Goal: Task Accomplishment & Management: Use online tool/utility

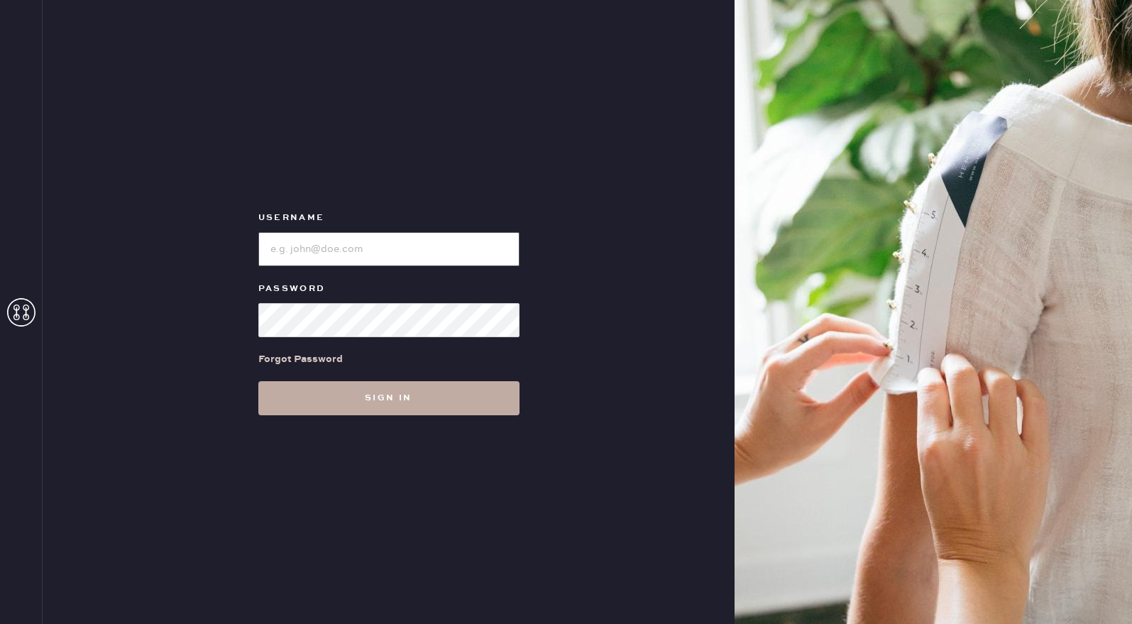
type input "reformationgeorgetown"
click at [383, 388] on button "Sign in" at bounding box center [388, 398] width 261 height 34
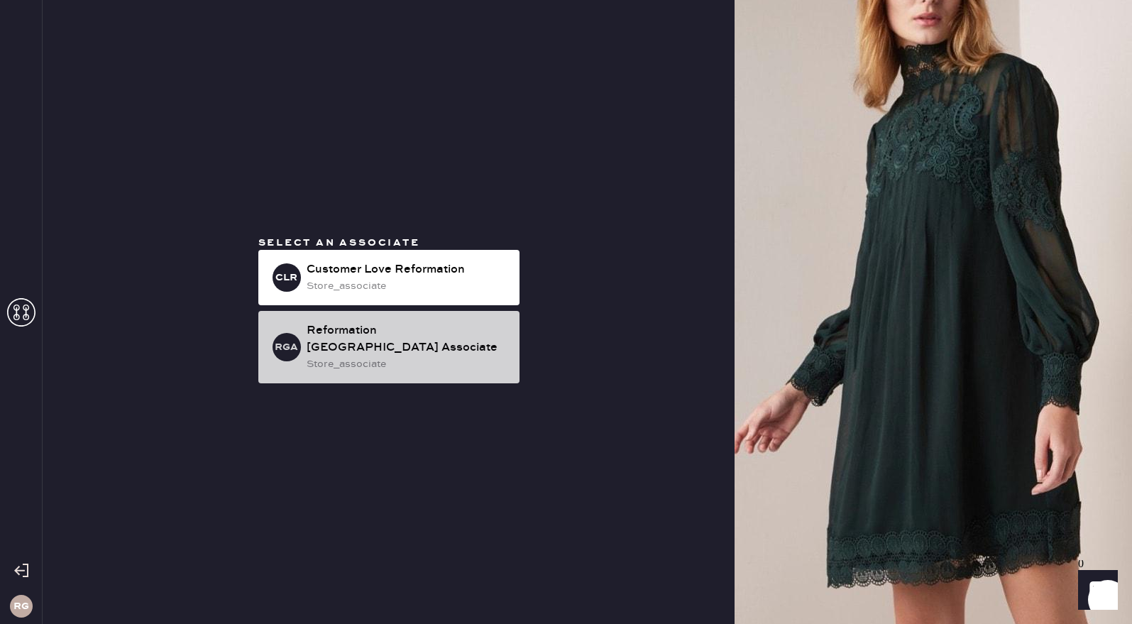
click at [414, 356] on div "store_associate" at bounding box center [408, 364] width 202 height 16
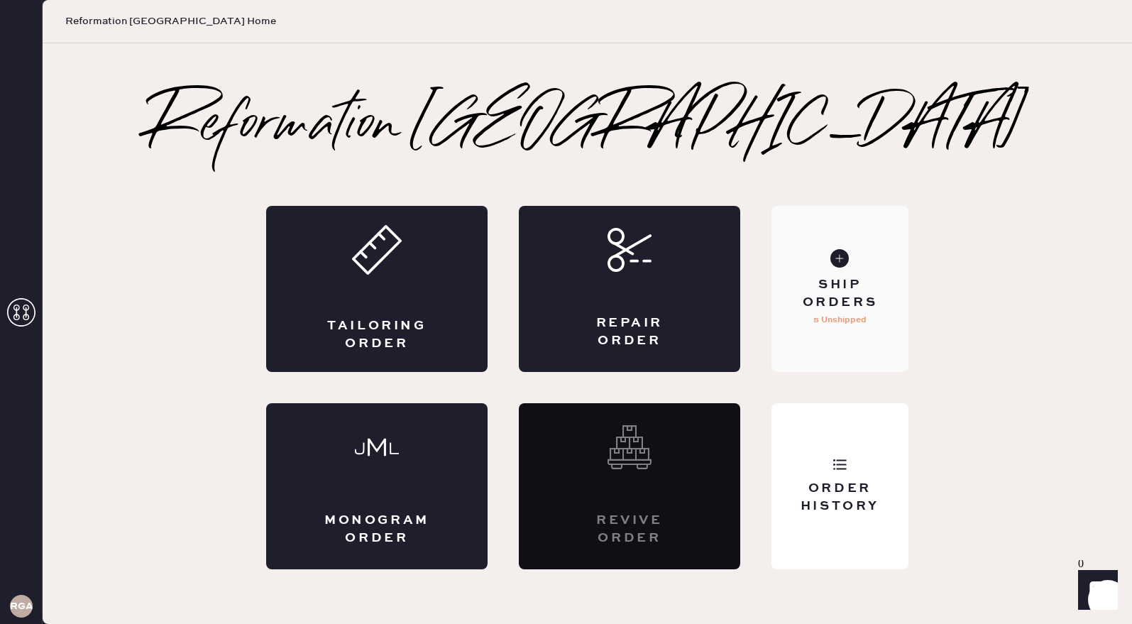
click at [864, 283] on div "Ship Orders" at bounding box center [840, 293] width 114 height 35
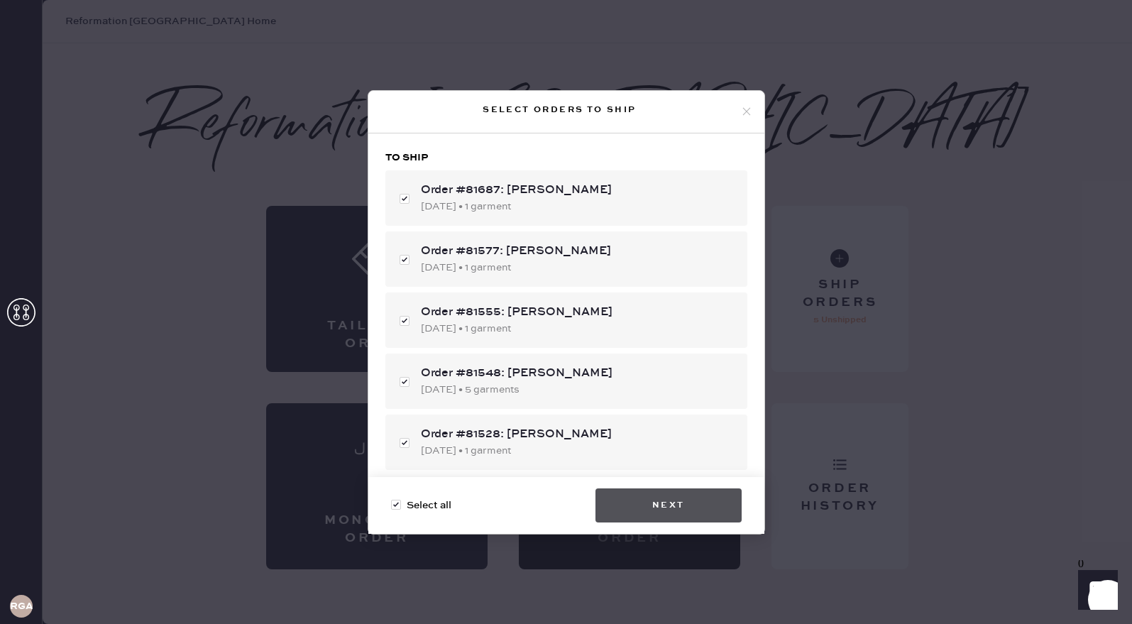
click at [643, 508] on button "Next" at bounding box center [669, 505] width 146 height 34
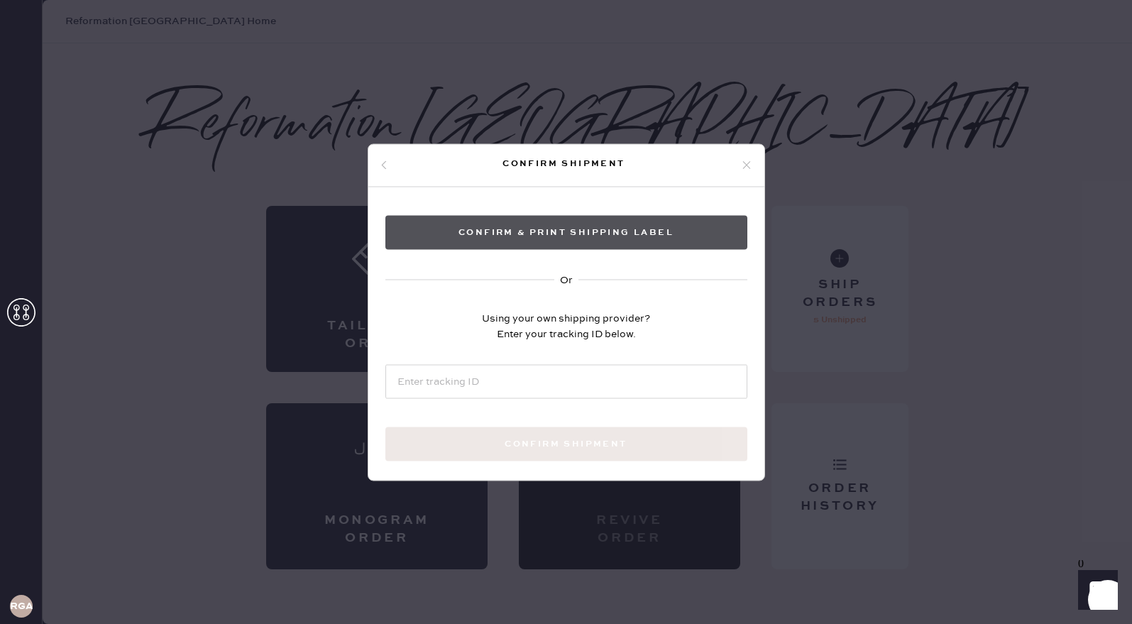
click at [610, 231] on button "Confirm & Print shipping label" at bounding box center [567, 232] width 362 height 34
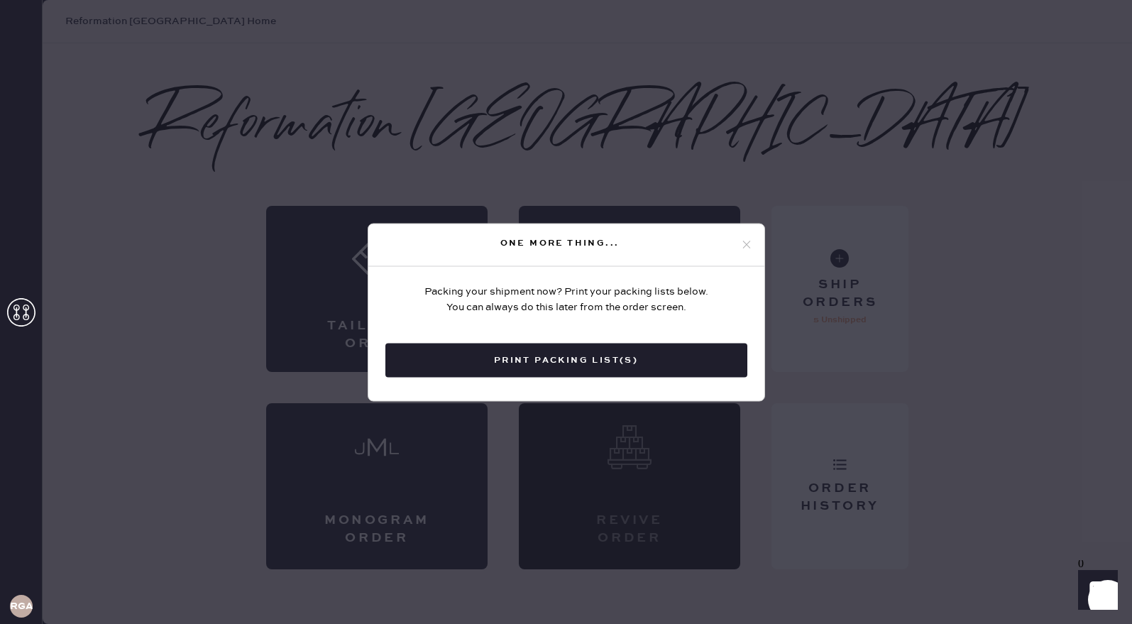
click at [610, 231] on div "One more thing..." at bounding box center [566, 245] width 396 height 43
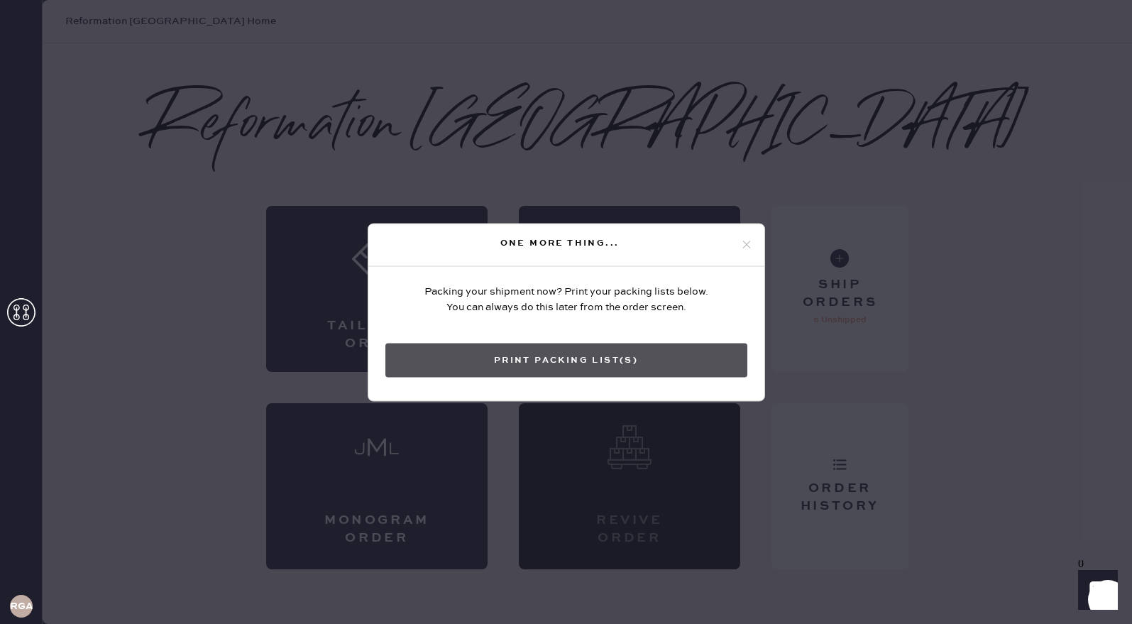
click at [540, 358] on button "Print Packing List(s)" at bounding box center [567, 360] width 362 height 34
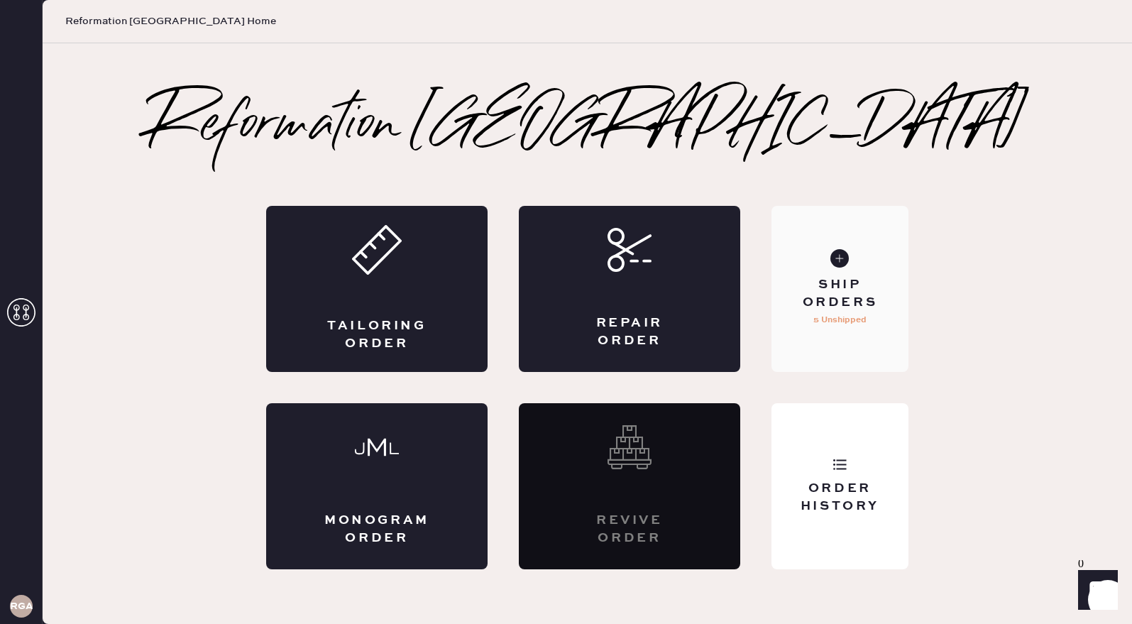
click at [840, 279] on div "Ship Orders" at bounding box center [840, 293] width 114 height 35
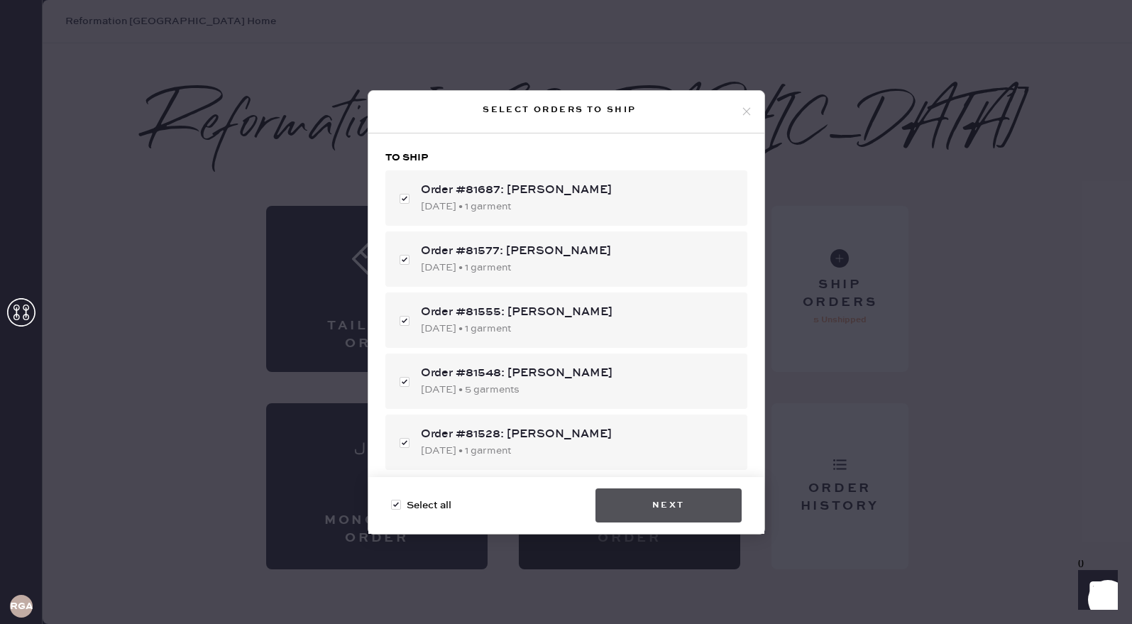
checkbox input "false"
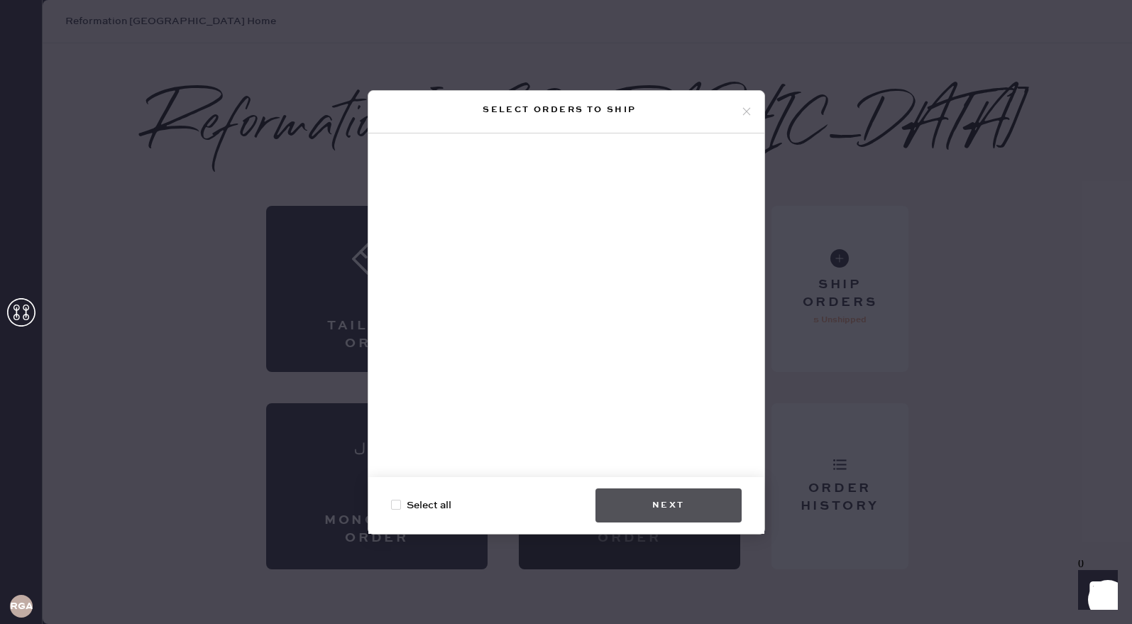
click at [698, 505] on button "Next" at bounding box center [669, 505] width 146 height 34
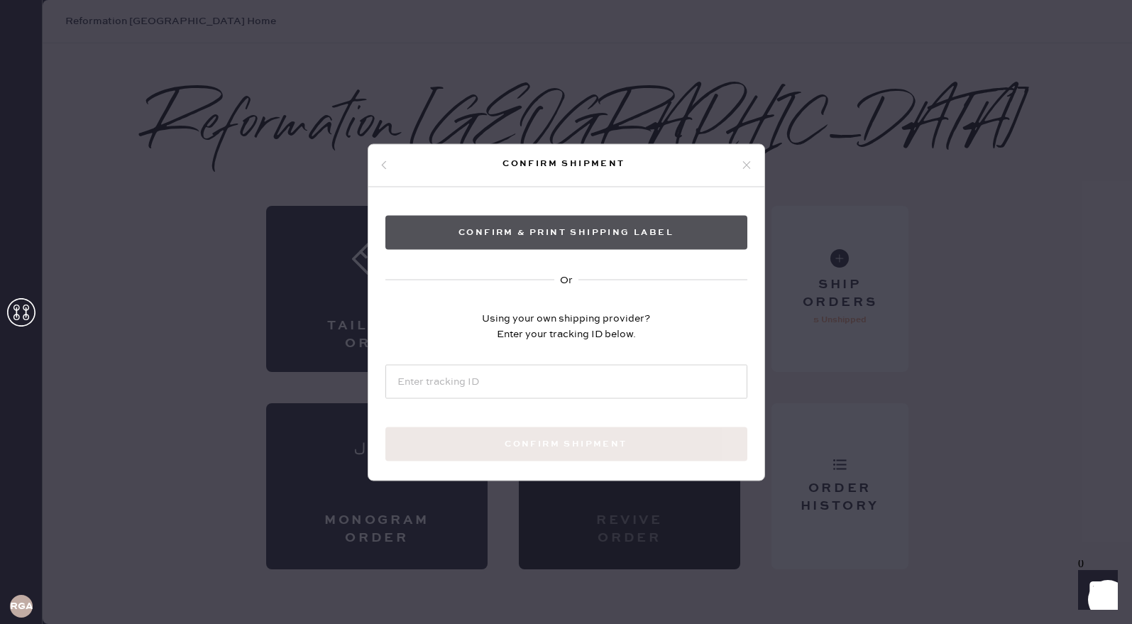
click at [611, 233] on button "Confirm & Print shipping label" at bounding box center [567, 232] width 362 height 34
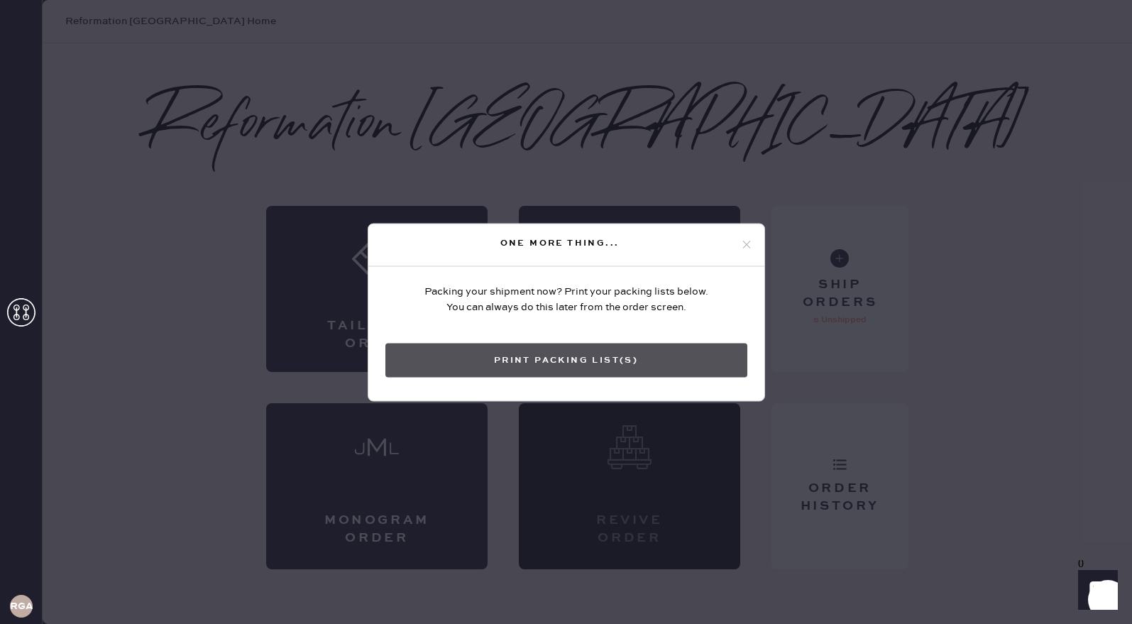
click at [652, 362] on button "Print Packing List(s)" at bounding box center [567, 360] width 362 height 34
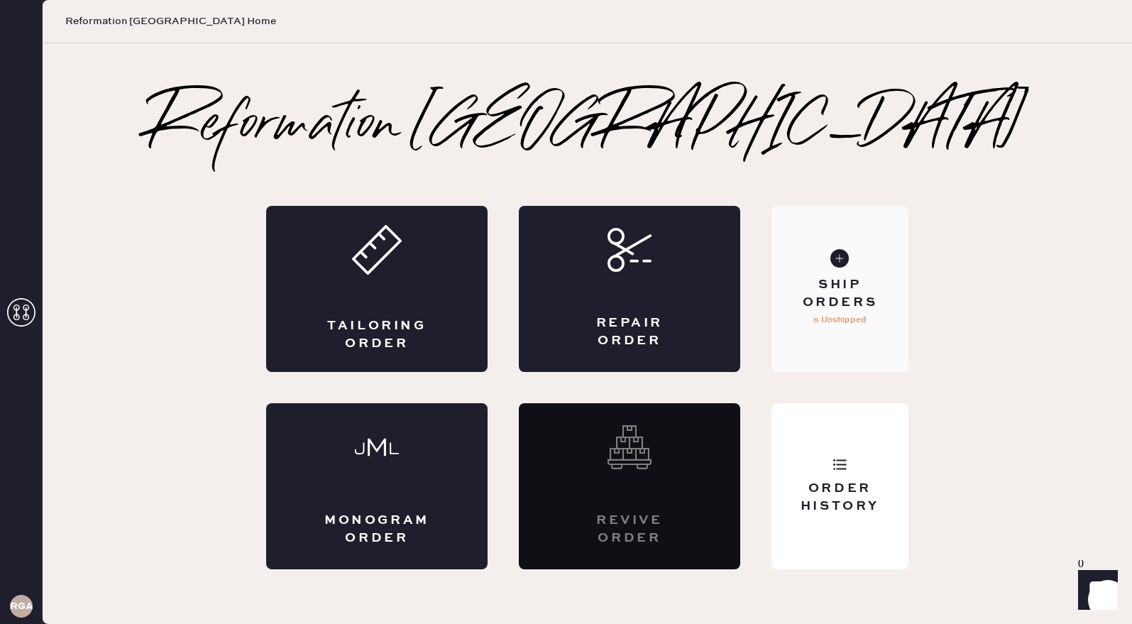
click at [829, 304] on div "Ship Orders" at bounding box center [840, 293] width 114 height 35
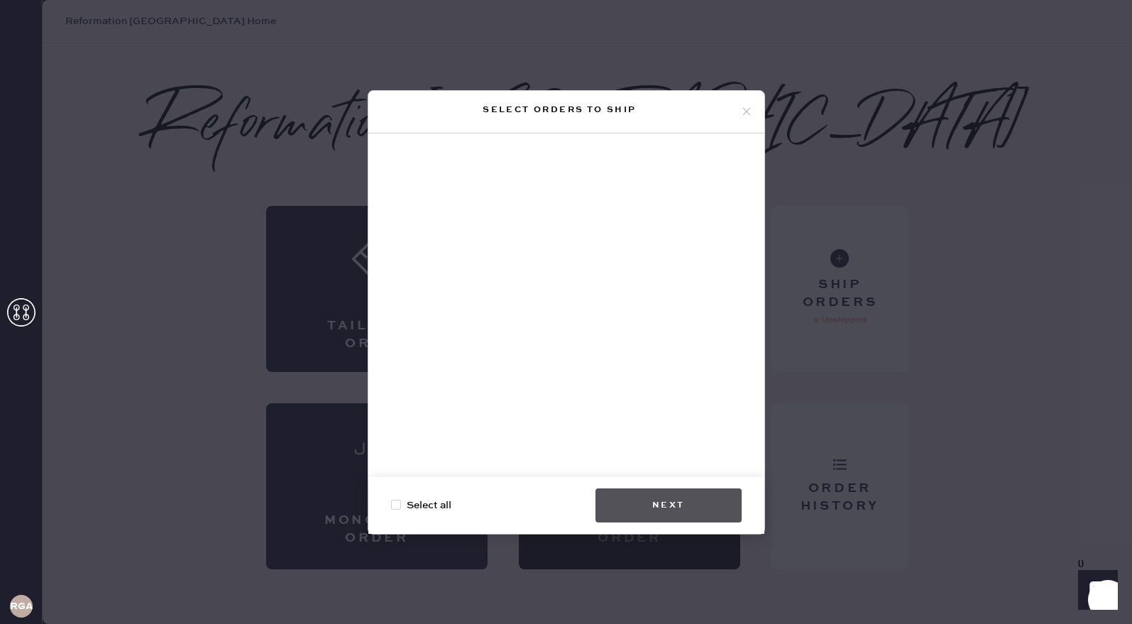
click at [694, 496] on button "Next" at bounding box center [669, 505] width 146 height 34
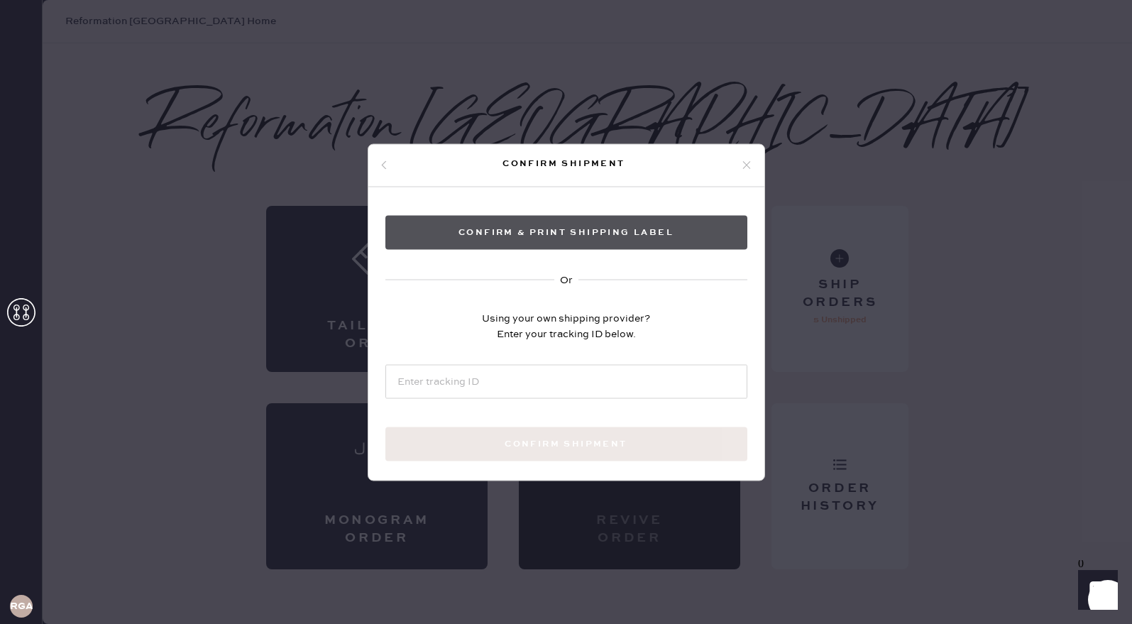
click at [613, 236] on button "Confirm & Print shipping label" at bounding box center [567, 232] width 362 height 34
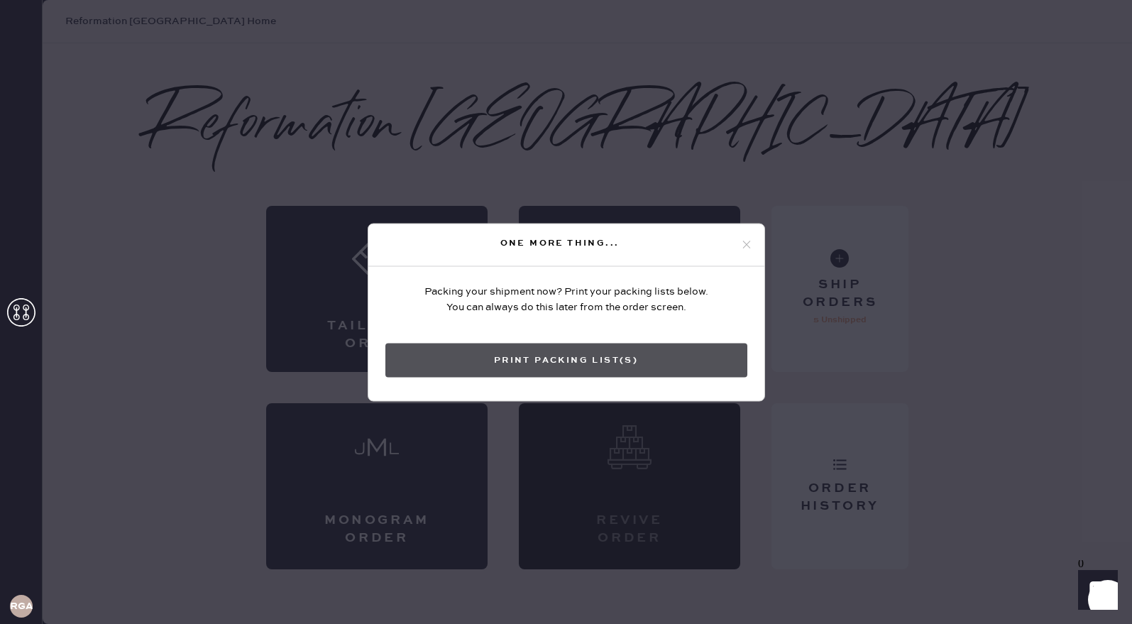
click at [669, 361] on button "Print Packing List(s)" at bounding box center [567, 360] width 362 height 34
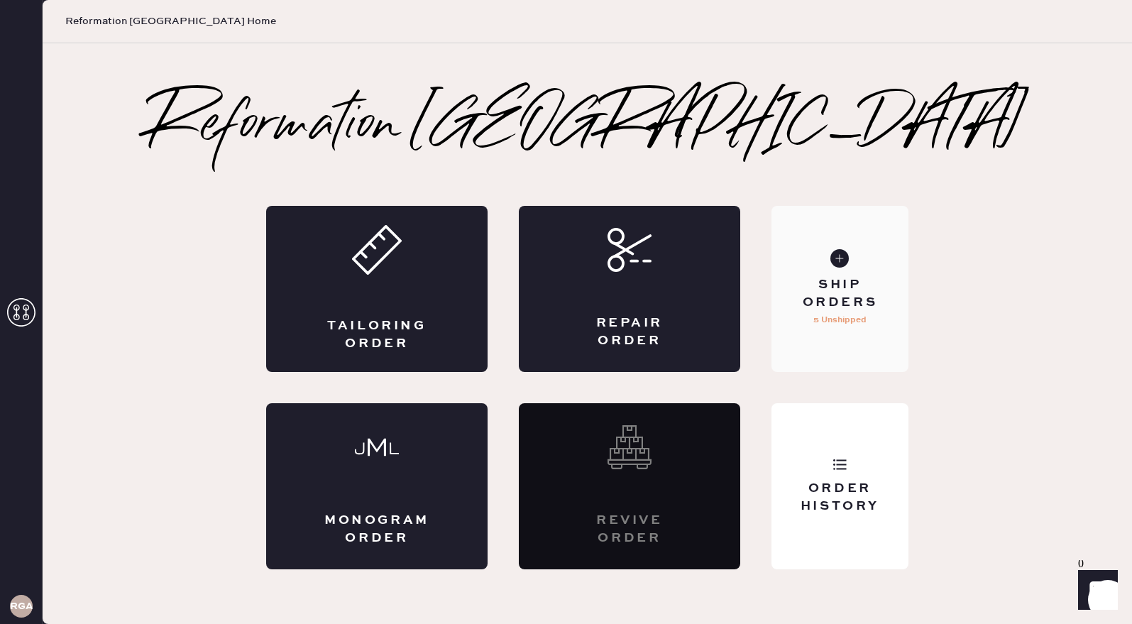
click at [880, 303] on div "Ship Orders" at bounding box center [840, 293] width 114 height 35
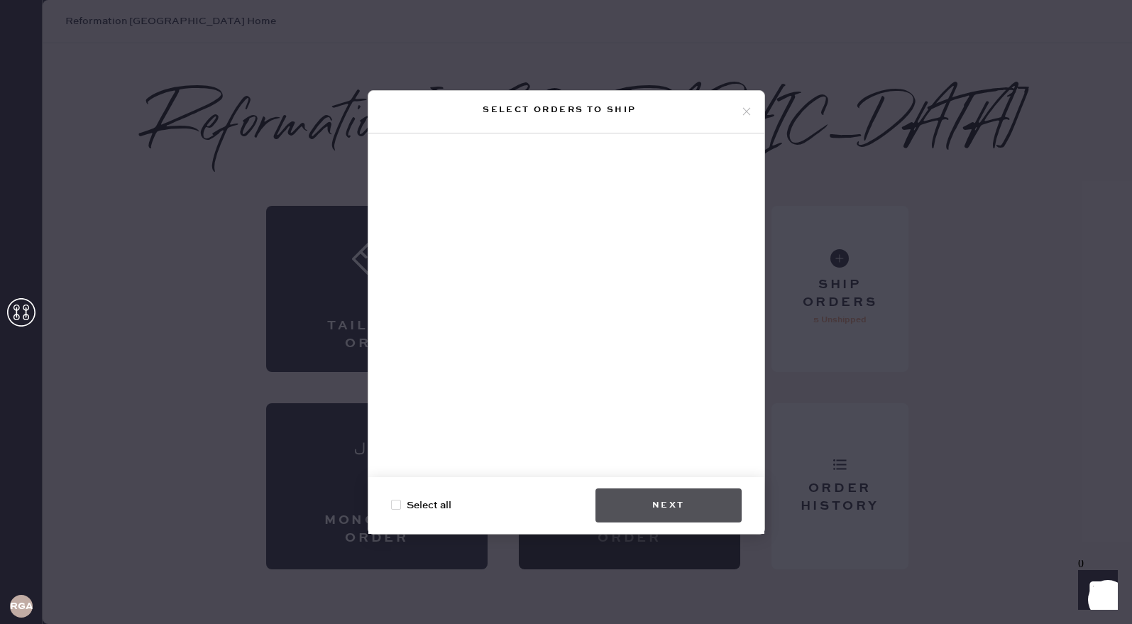
click at [686, 507] on button "Next" at bounding box center [669, 505] width 146 height 34
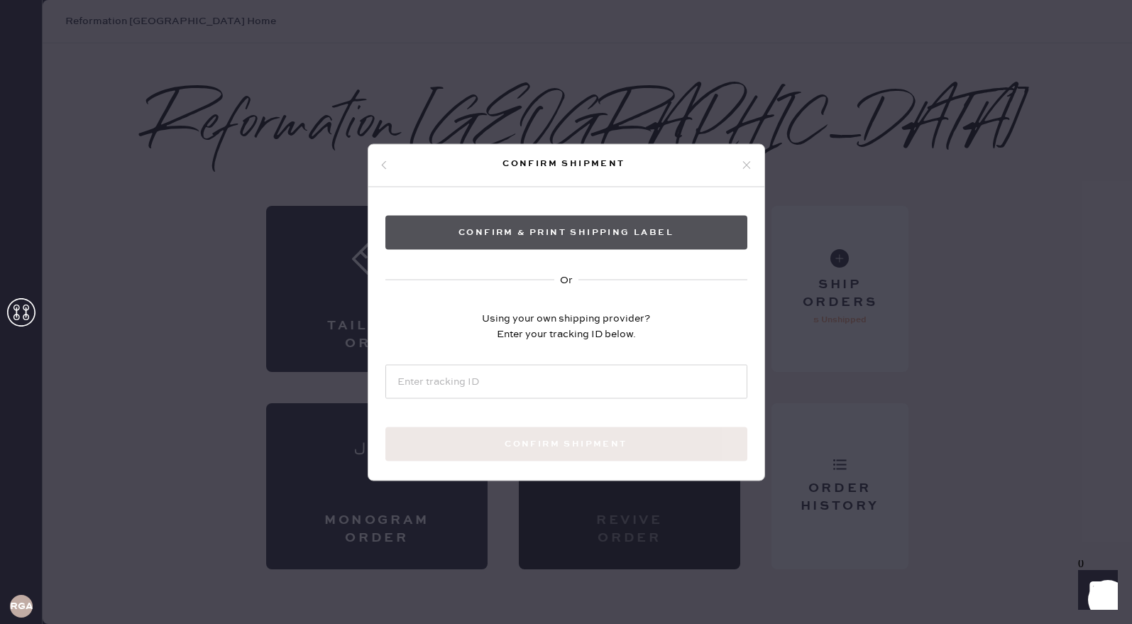
click at [625, 236] on button "Confirm & Print shipping label" at bounding box center [567, 232] width 362 height 34
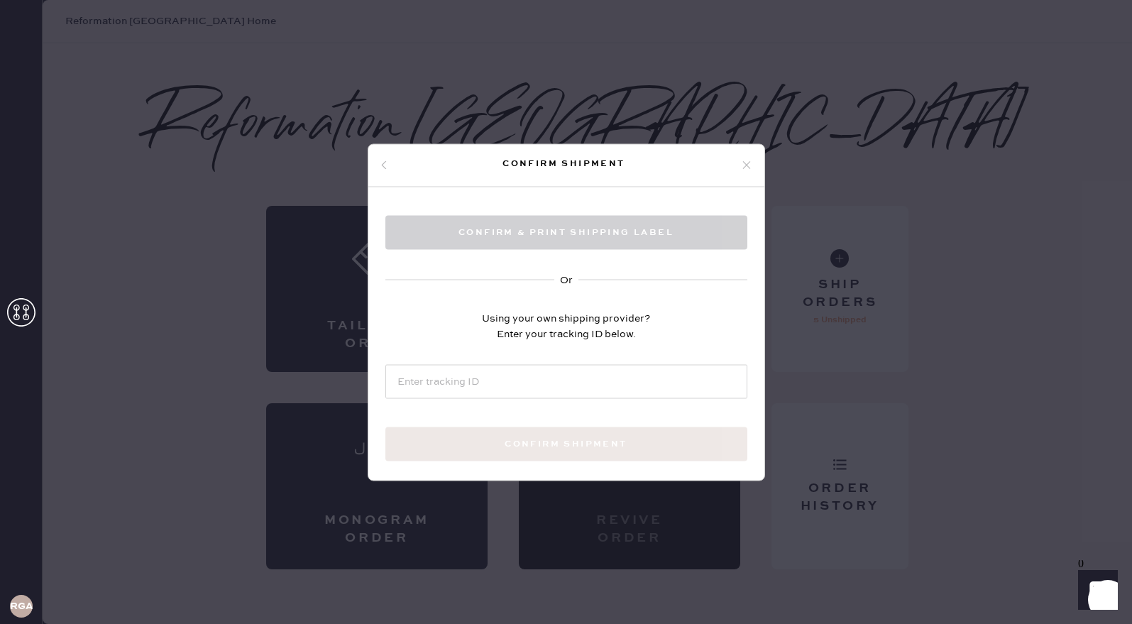
click at [736, 165] on div "Confirm shipment" at bounding box center [564, 163] width 352 height 17
